Goal: Task Accomplishment & Management: Manage account settings

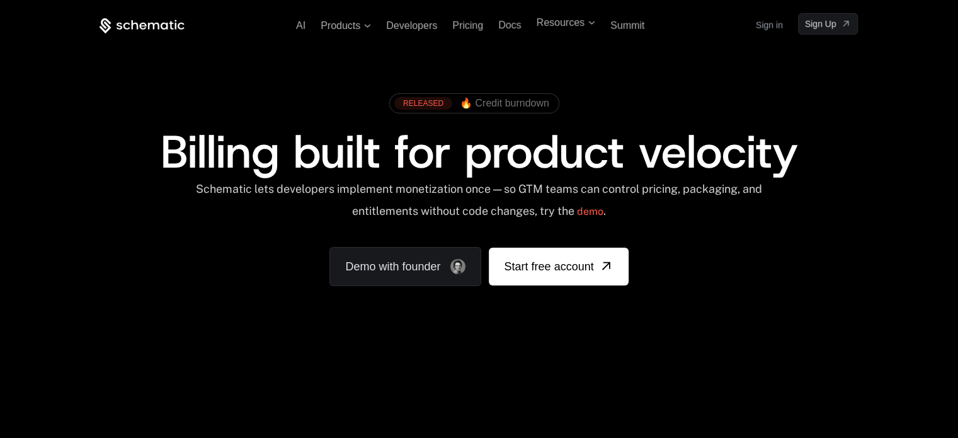
click at [178, 135] on span "Billing built for product velocity" at bounding box center [479, 152] width 638 height 60
click at [774, 22] on link "Sign in" at bounding box center [769, 26] width 27 height 20
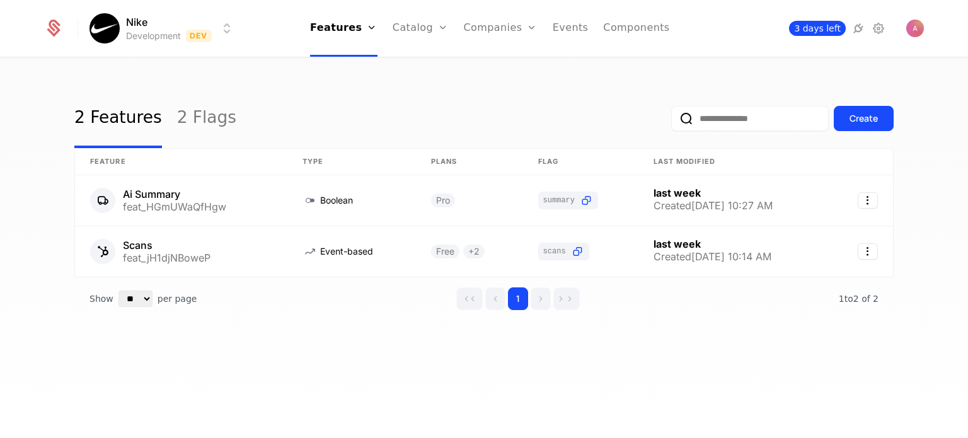
click at [827, 27] on span "3 days left" at bounding box center [817, 28] width 57 height 15
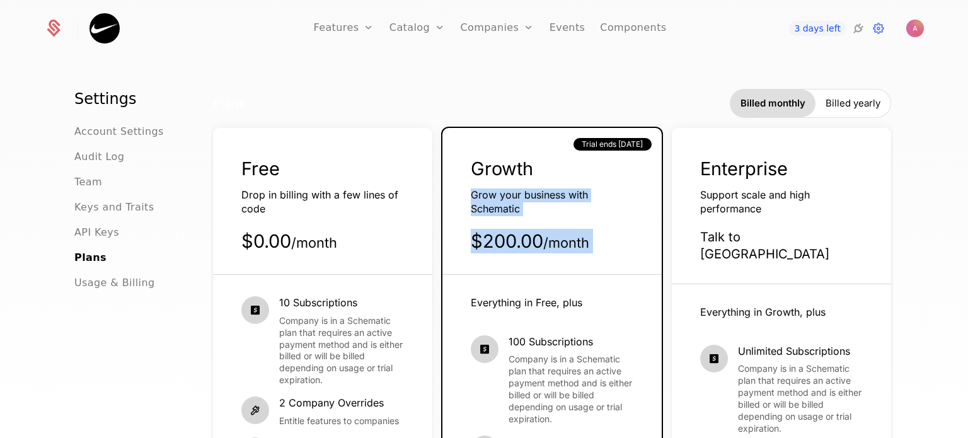
drag, startPoint x: 562, startPoint y: 142, endPoint x: 590, endPoint y: 113, distance: 40.1
click at [590, 113] on div "Plans Billed monthly Billed yearly Free Drop in billing with a few lines of cod…" at bounding box center [552, 404] width 678 height 631
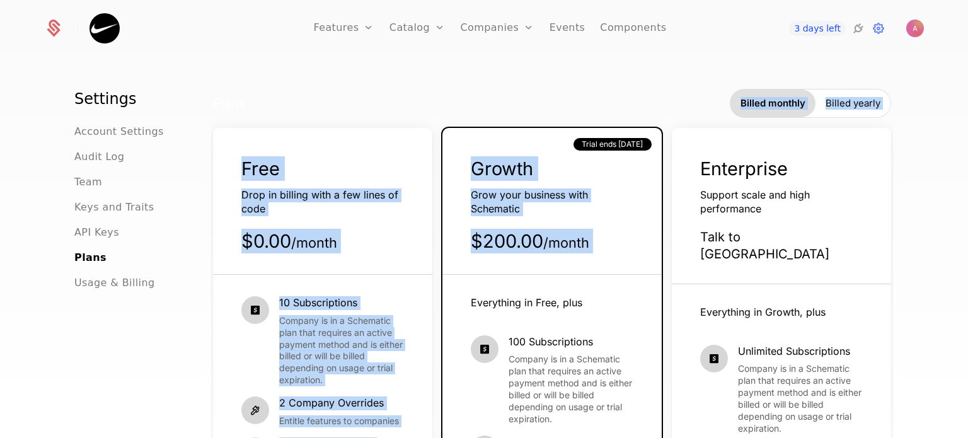
click at [590, 113] on div "Plans Billed monthly Billed yearly" at bounding box center [552, 103] width 678 height 29
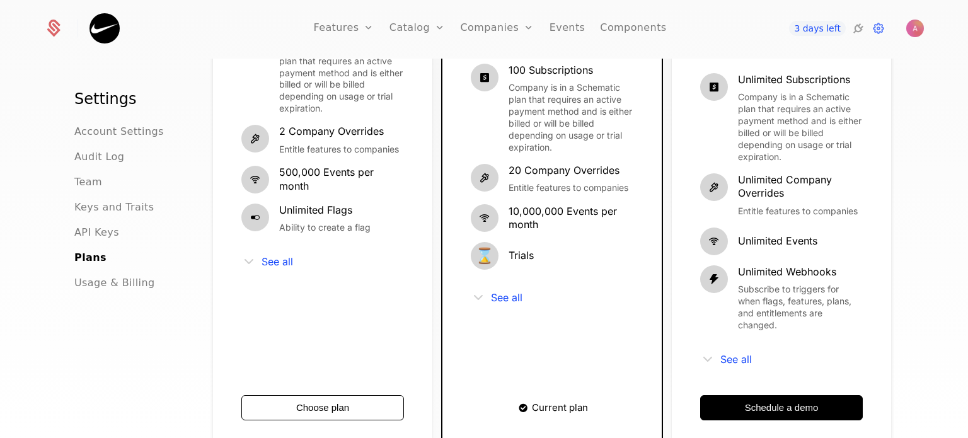
scroll to position [272, 0]
click at [503, 299] on span "See all" at bounding box center [507, 297] width 32 height 10
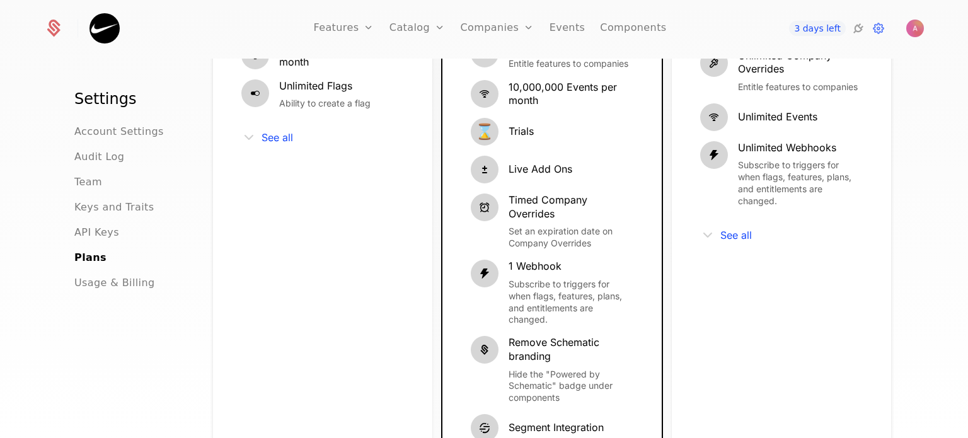
scroll to position [396, 0]
click at [275, 130] on div "See all" at bounding box center [322, 137] width 163 height 15
click at [275, 141] on span "See all" at bounding box center [277, 137] width 32 height 10
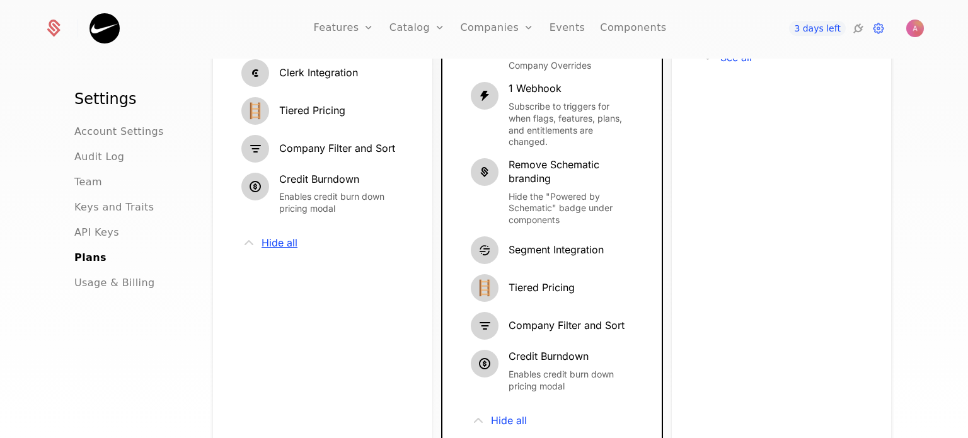
scroll to position [597, 0]
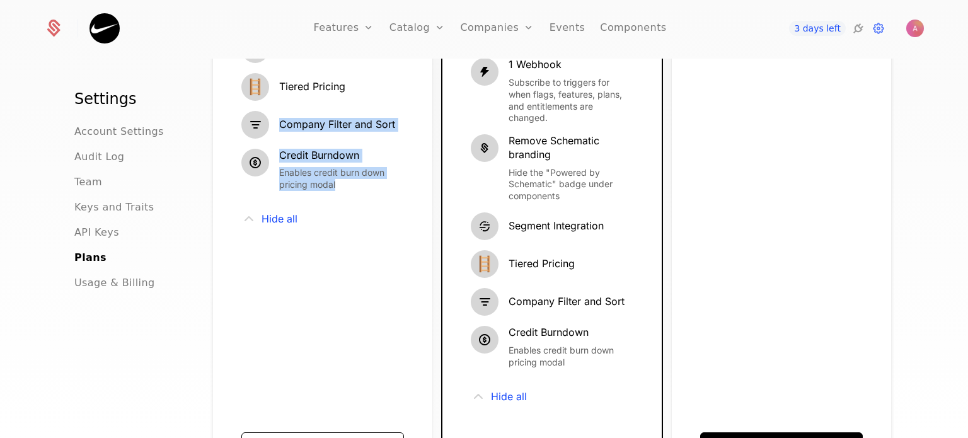
drag, startPoint x: 275, startPoint y: 141, endPoint x: 350, endPoint y: 204, distance: 98.0
click at [350, 204] on div "10 Subscriptions Company is in a Schematic plan that requires an active payment…" at bounding box center [322, 51] width 163 height 704
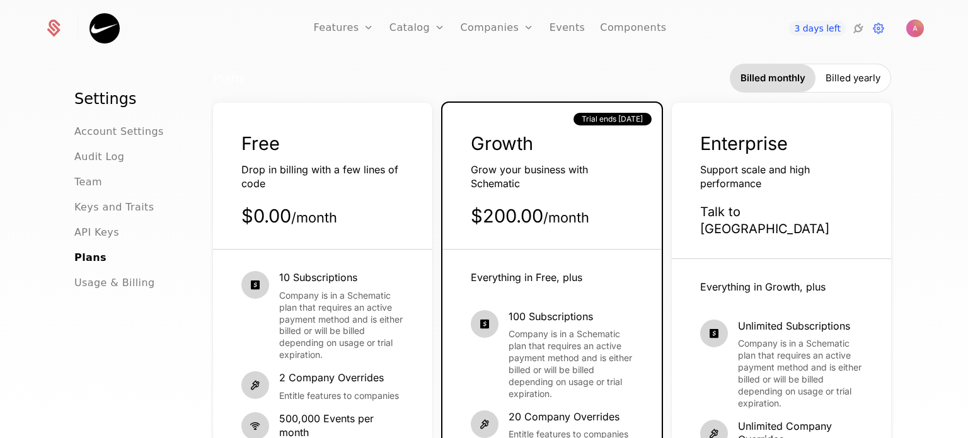
scroll to position [0, 0]
